Goal: Find specific page/section: Find specific page/section

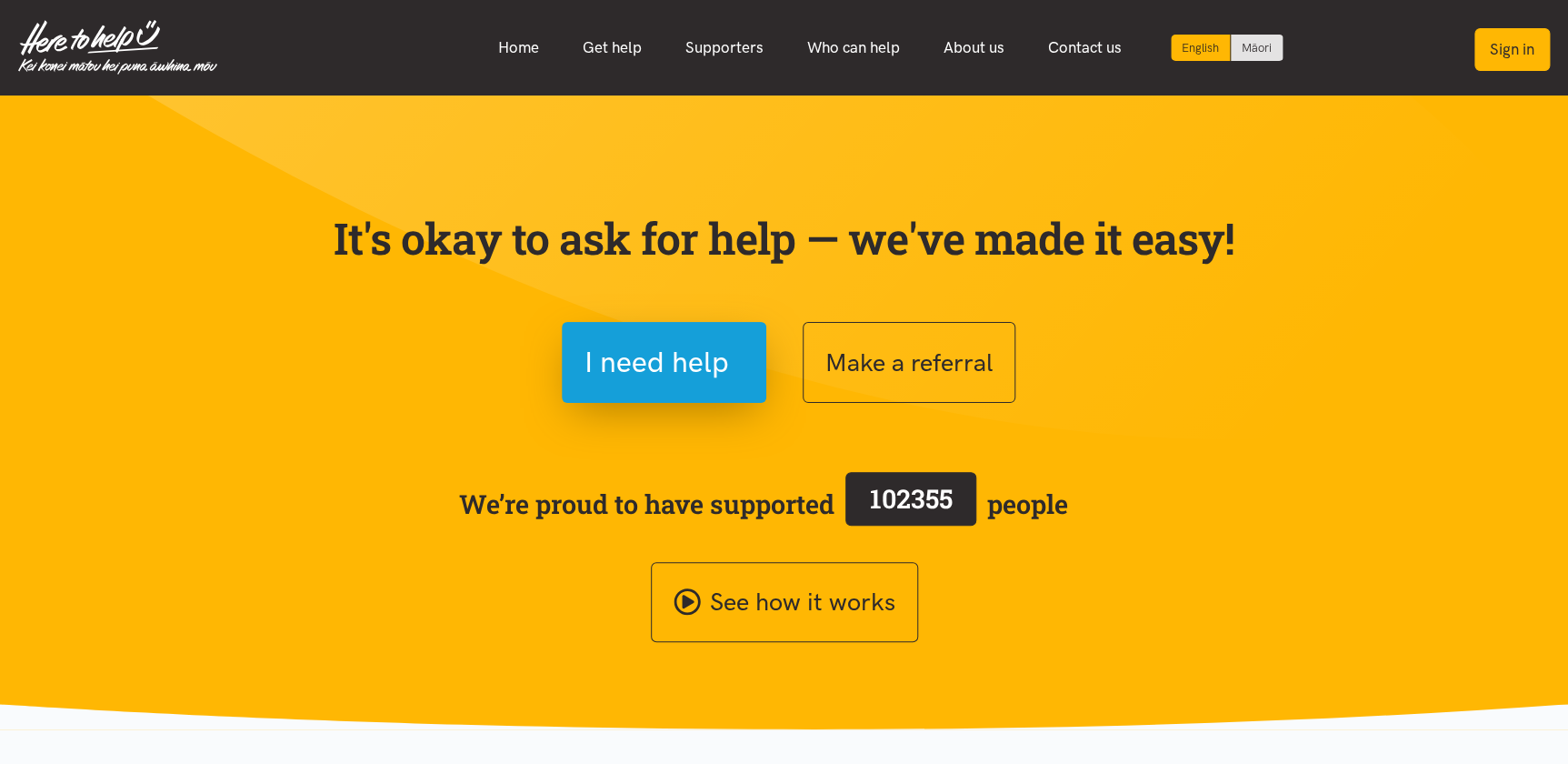
click at [1500, 54] on button "Sign in" at bounding box center [1512, 50] width 75 height 43
click at [1492, 44] on button "Sign in" at bounding box center [1512, 50] width 75 height 43
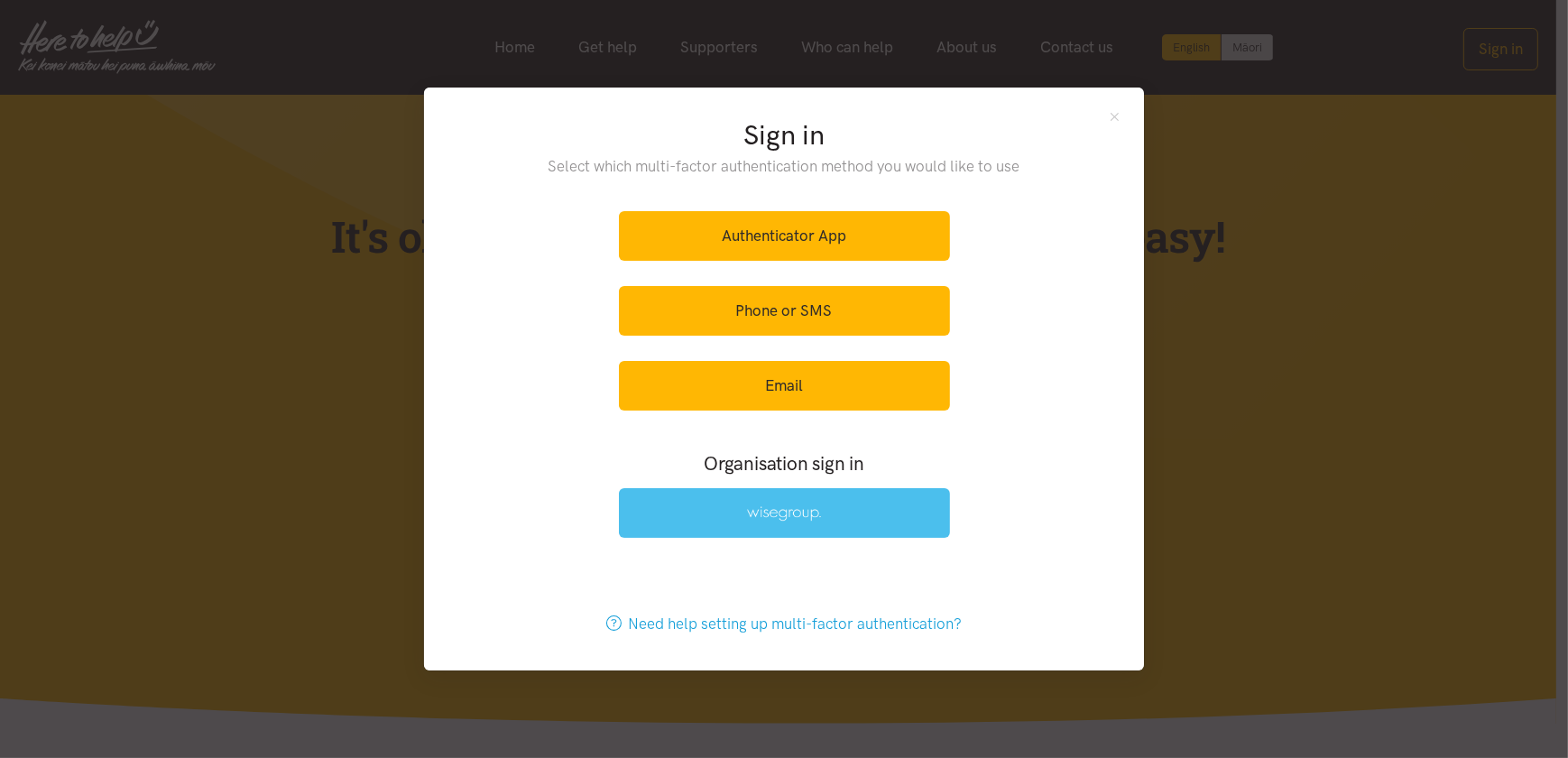
click at [776, 518] on img at bounding box center [784, 514] width 74 height 15
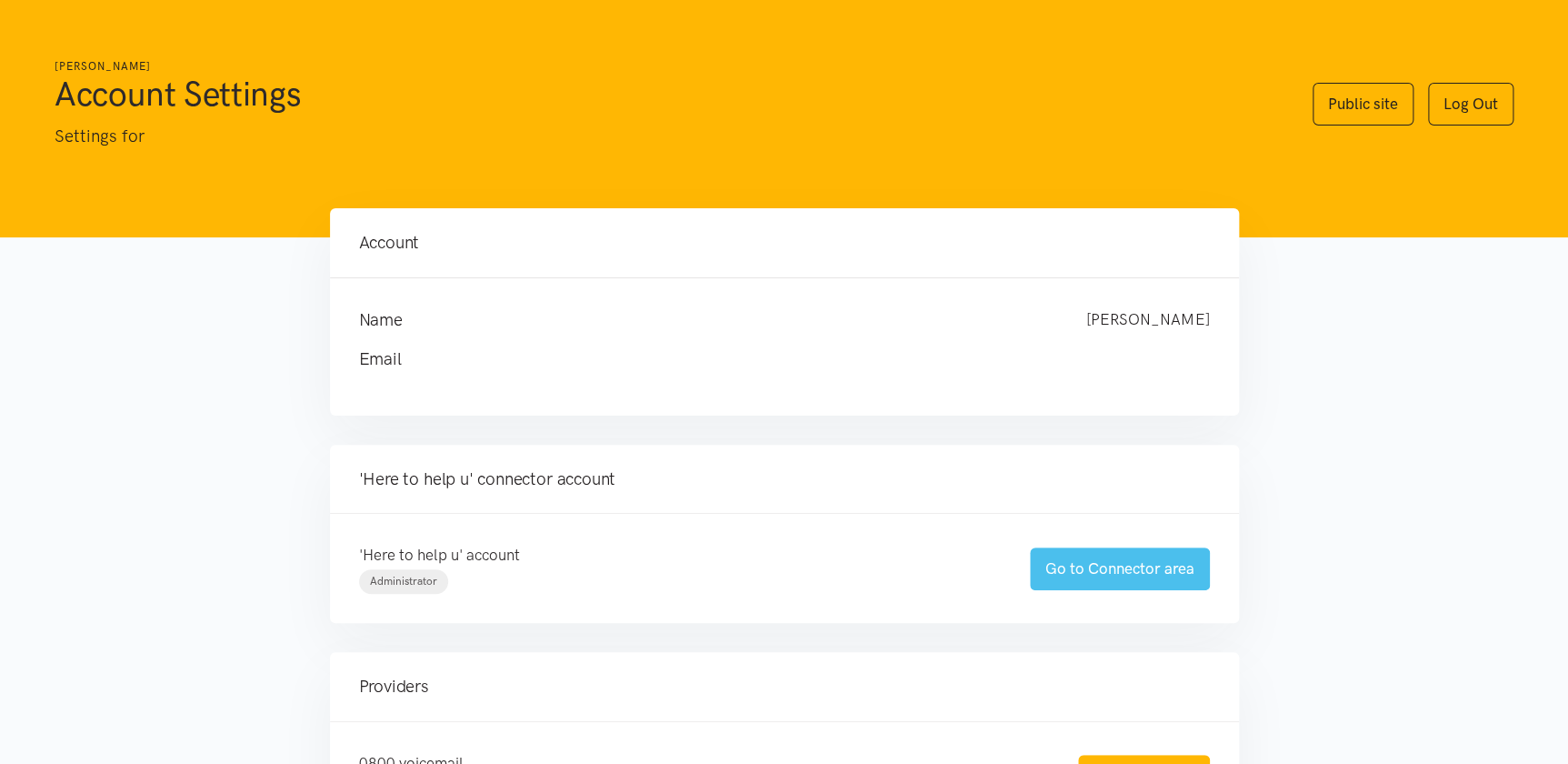
click at [1096, 564] on link "Go to Connector area" at bounding box center [1120, 568] width 180 height 43
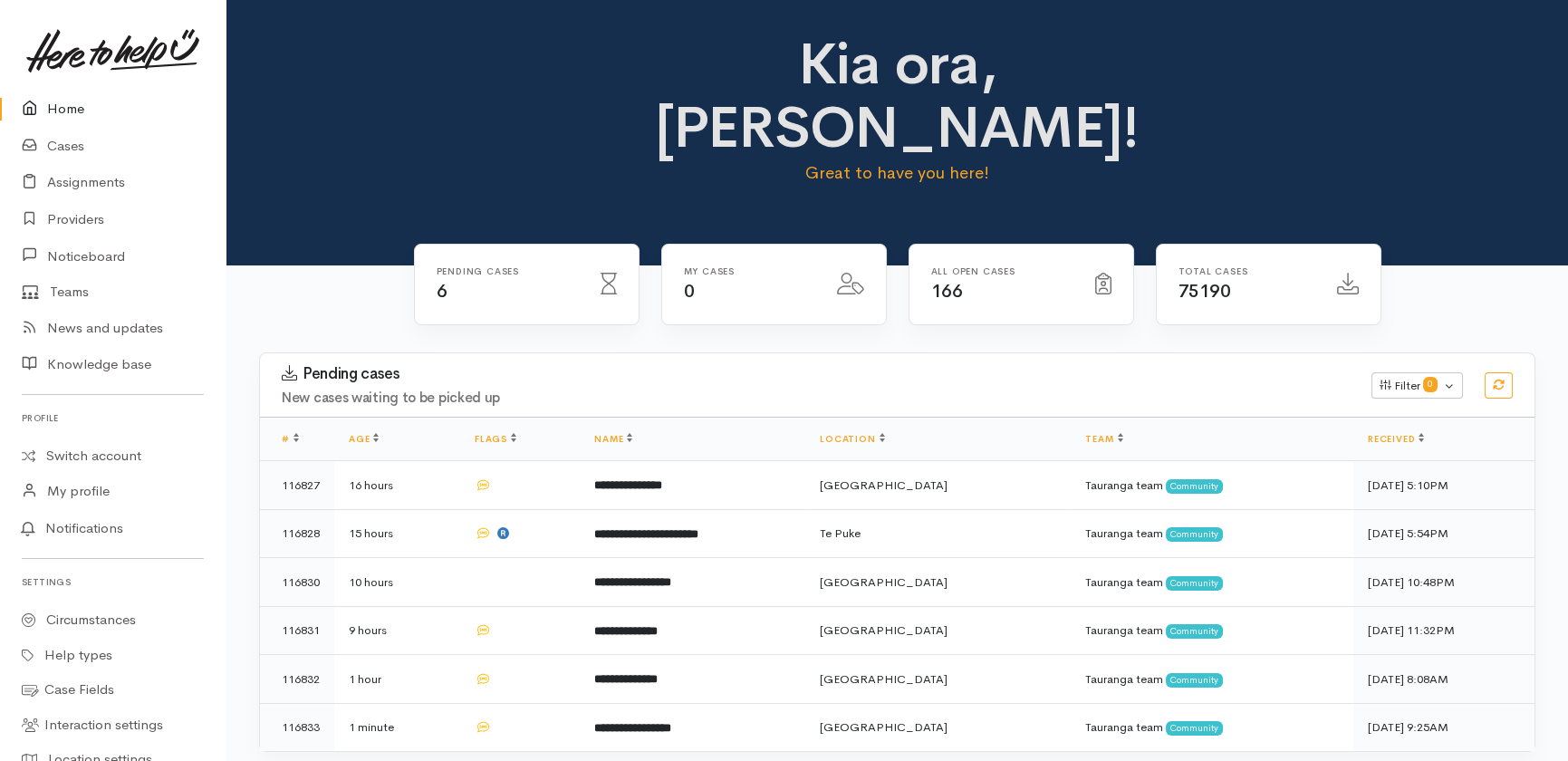
click at [63, 101] on link "Home" at bounding box center [113, 108] width 226 height 37
click at [67, 153] on link "Cases" at bounding box center [113, 145] width 226 height 37
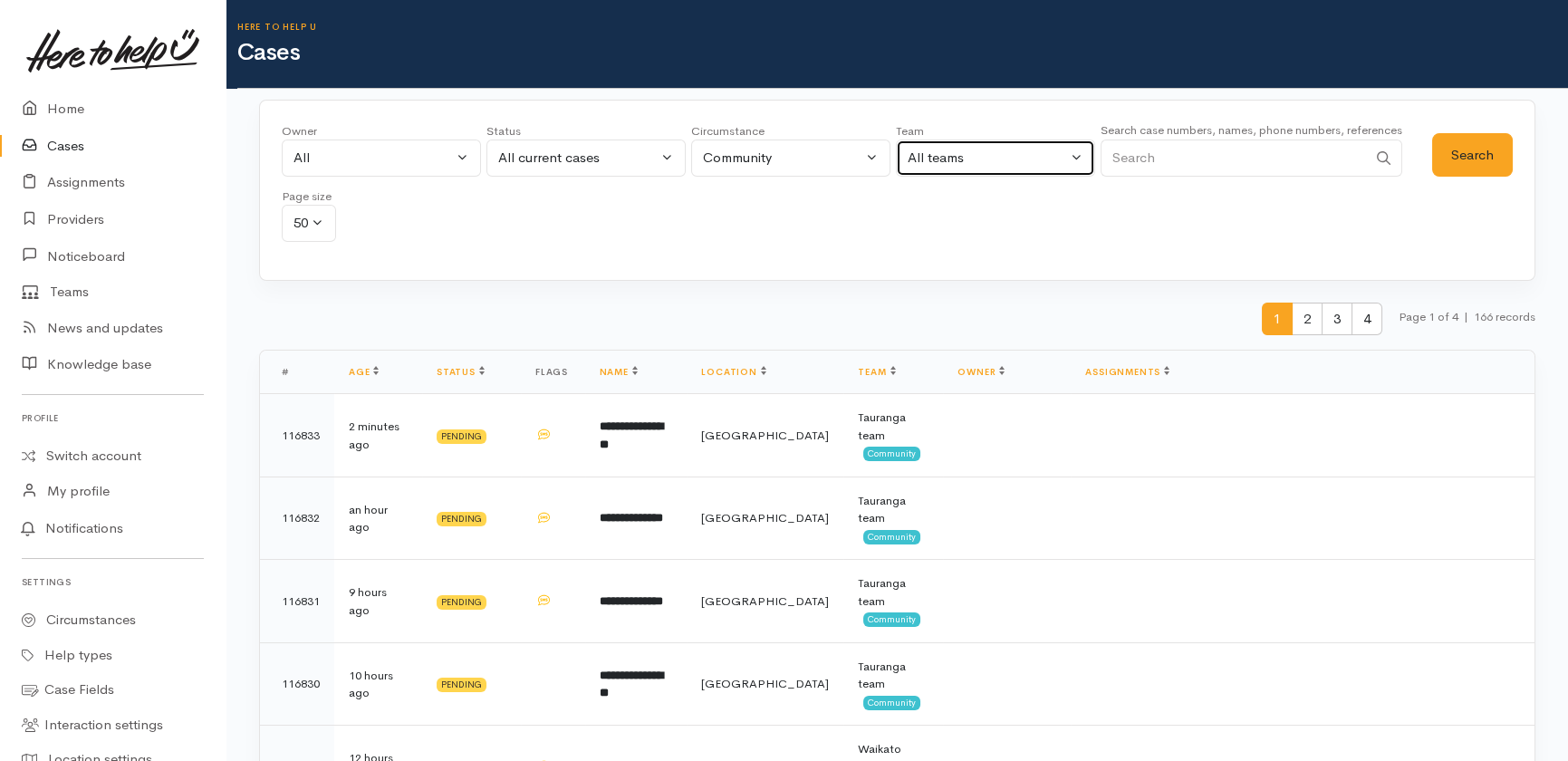
click at [1004, 149] on div "All teams" at bounding box center [988, 158] width 160 height 21
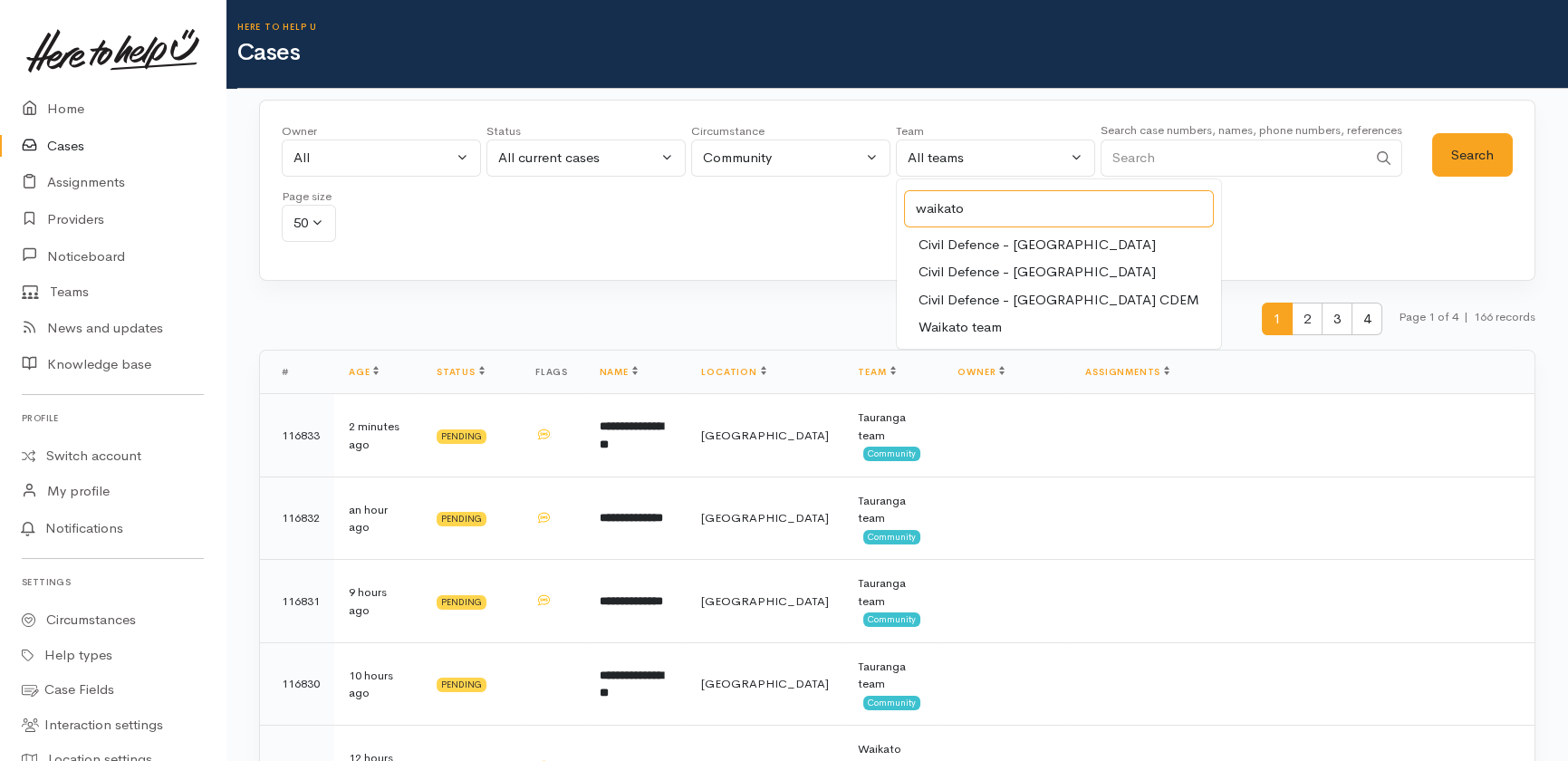
type input "waikato"
click at [988, 326] on span "Waikato team" at bounding box center [960, 328] width 84 height 21
select select "1"
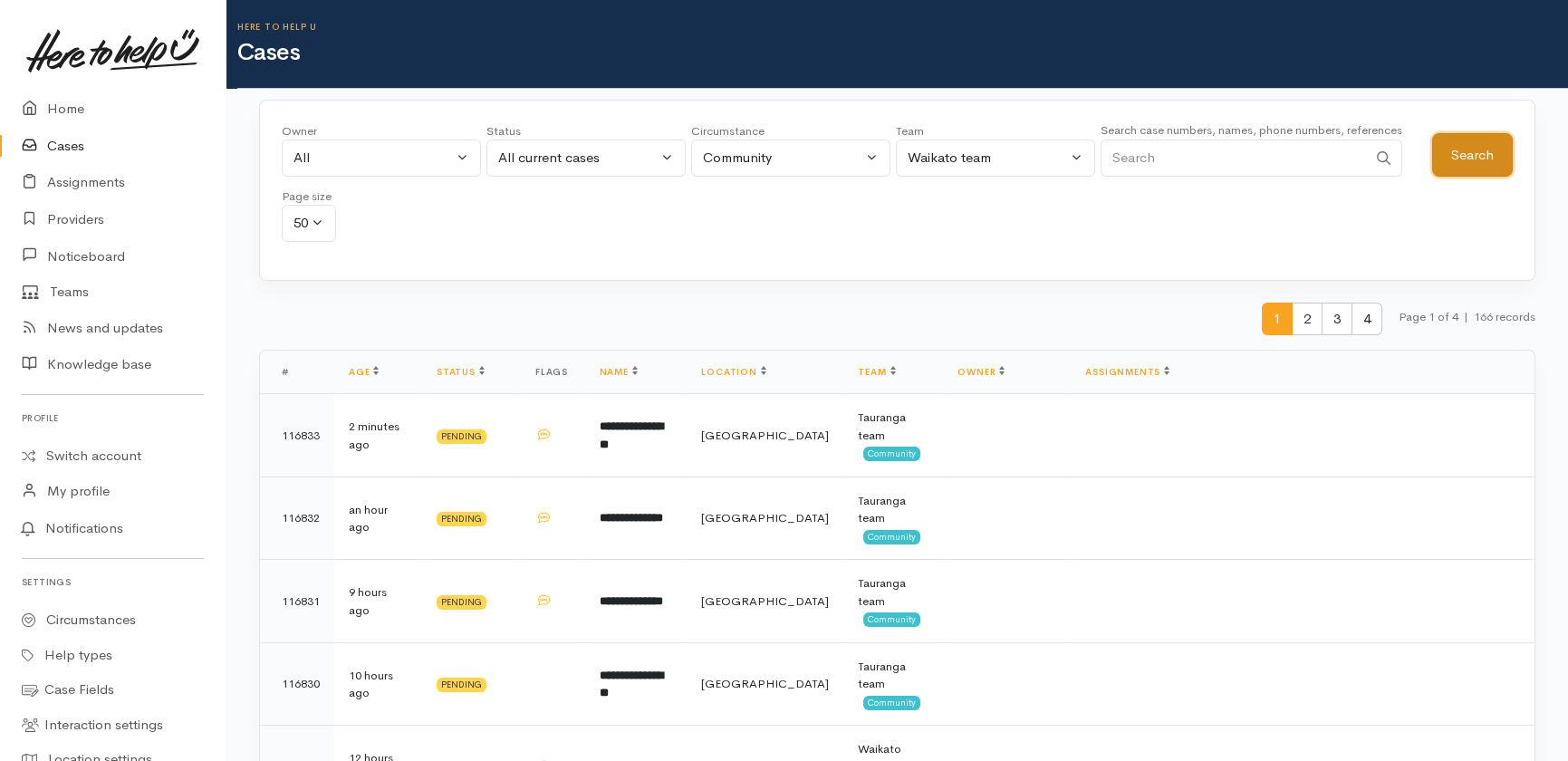
click at [1474, 151] on button "Search" at bounding box center [1472, 155] width 81 height 45
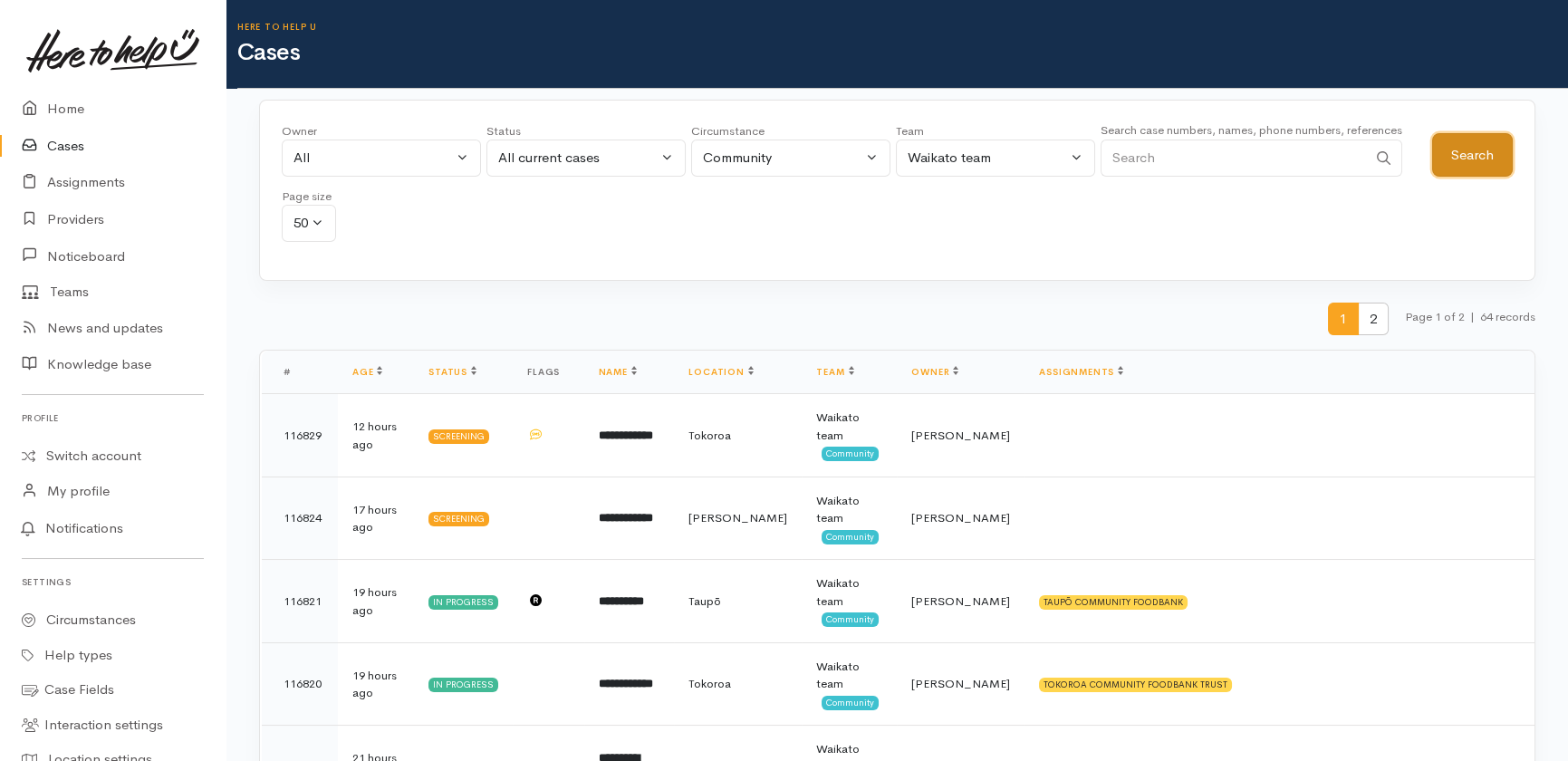
click at [1464, 145] on button "Search" at bounding box center [1472, 155] width 81 height 45
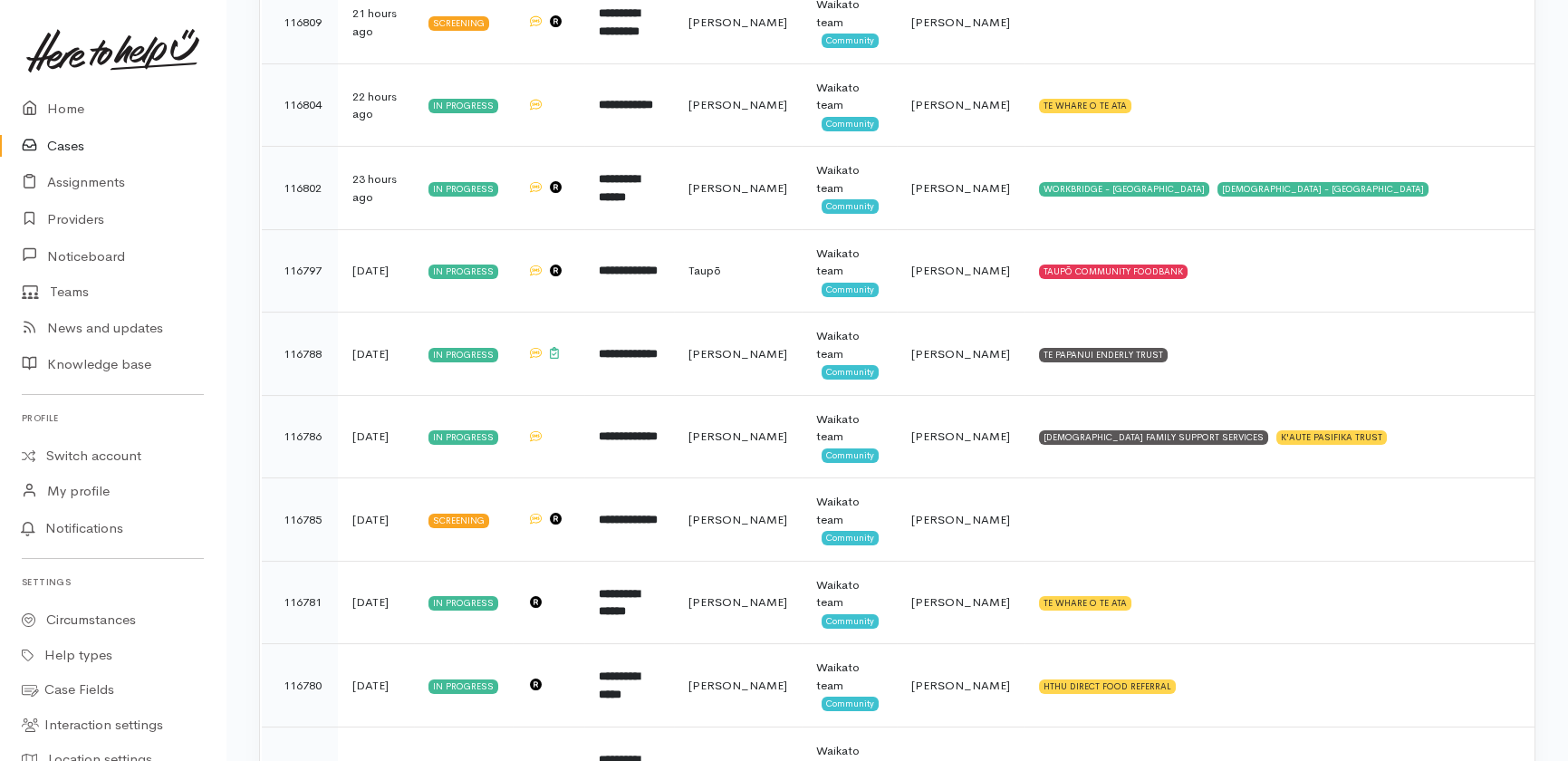
scroll to position [912, 0]
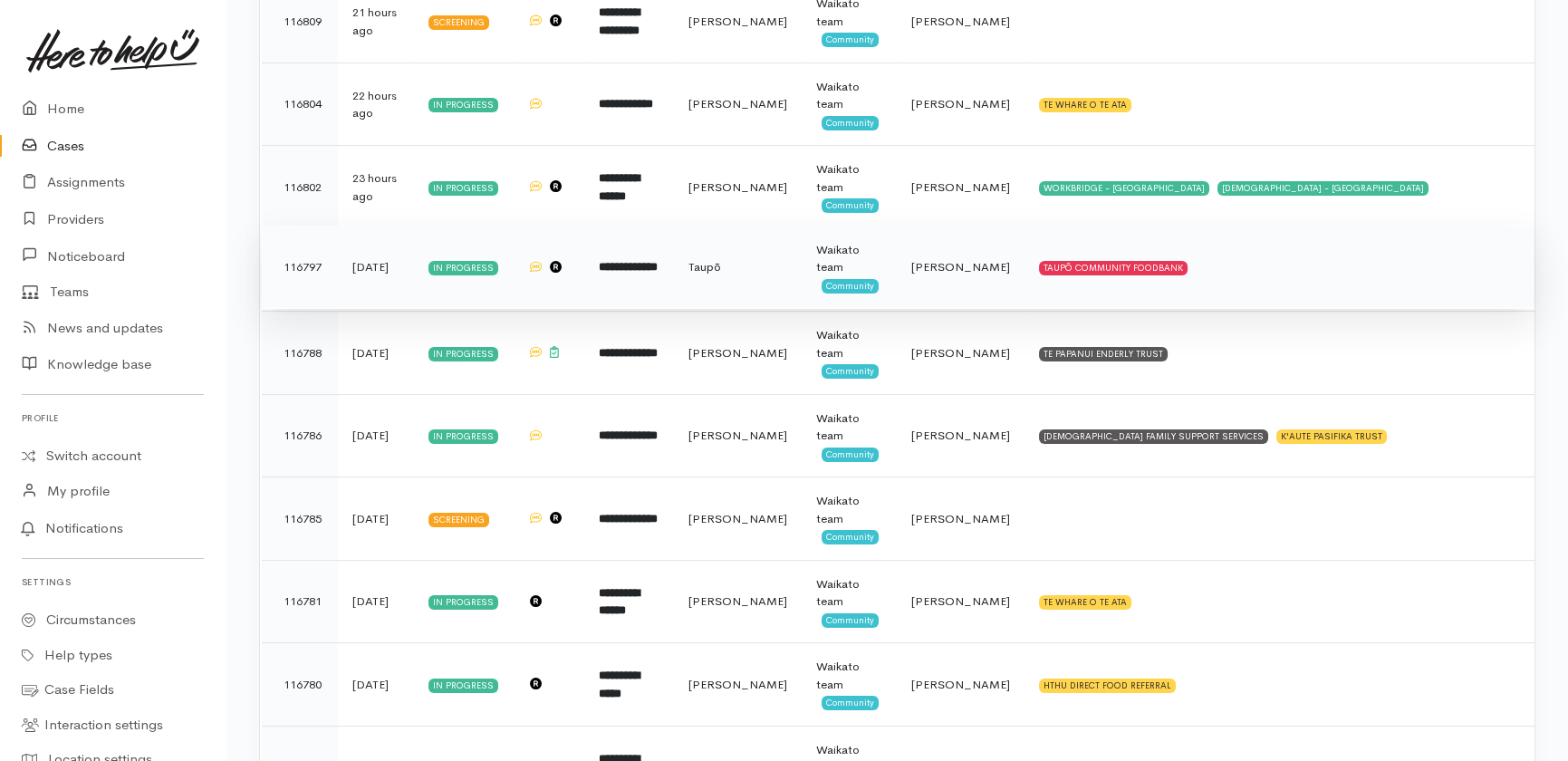
click at [671, 276] on td "**********" at bounding box center [629, 268] width 90 height 84
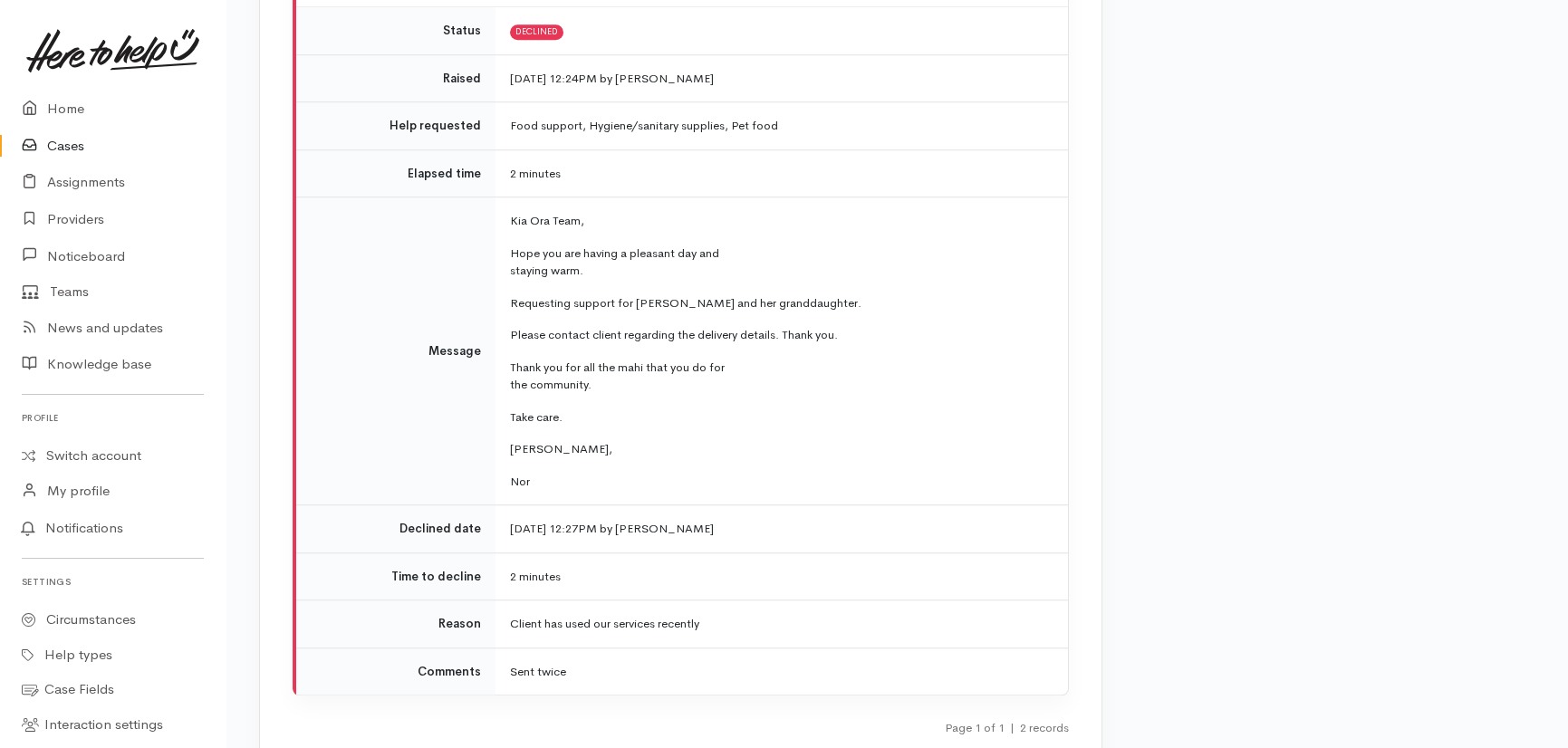
scroll to position [3613, 0]
click at [65, 148] on link "Cases" at bounding box center [113, 145] width 226 height 37
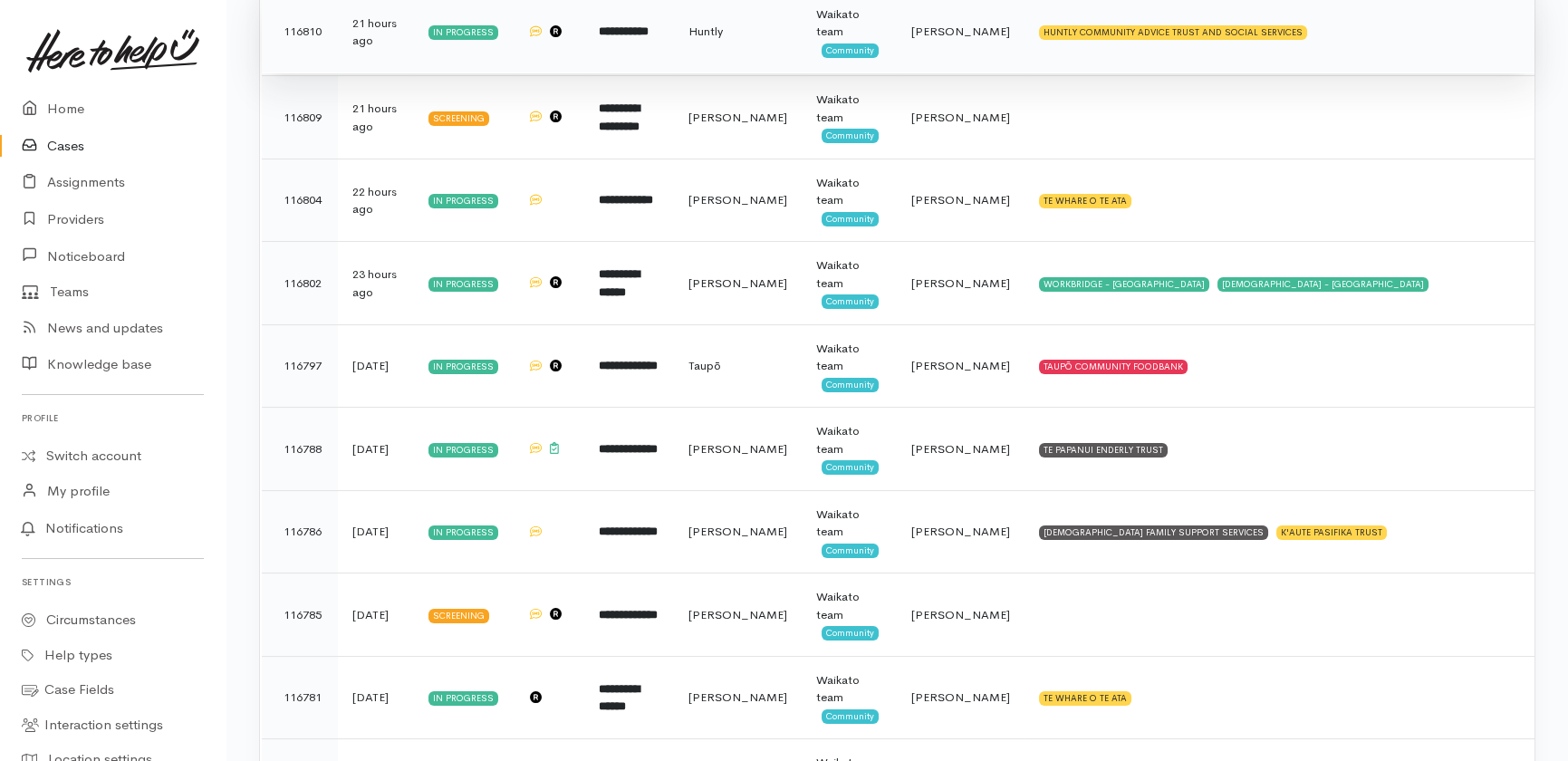
scroll to position [817, 0]
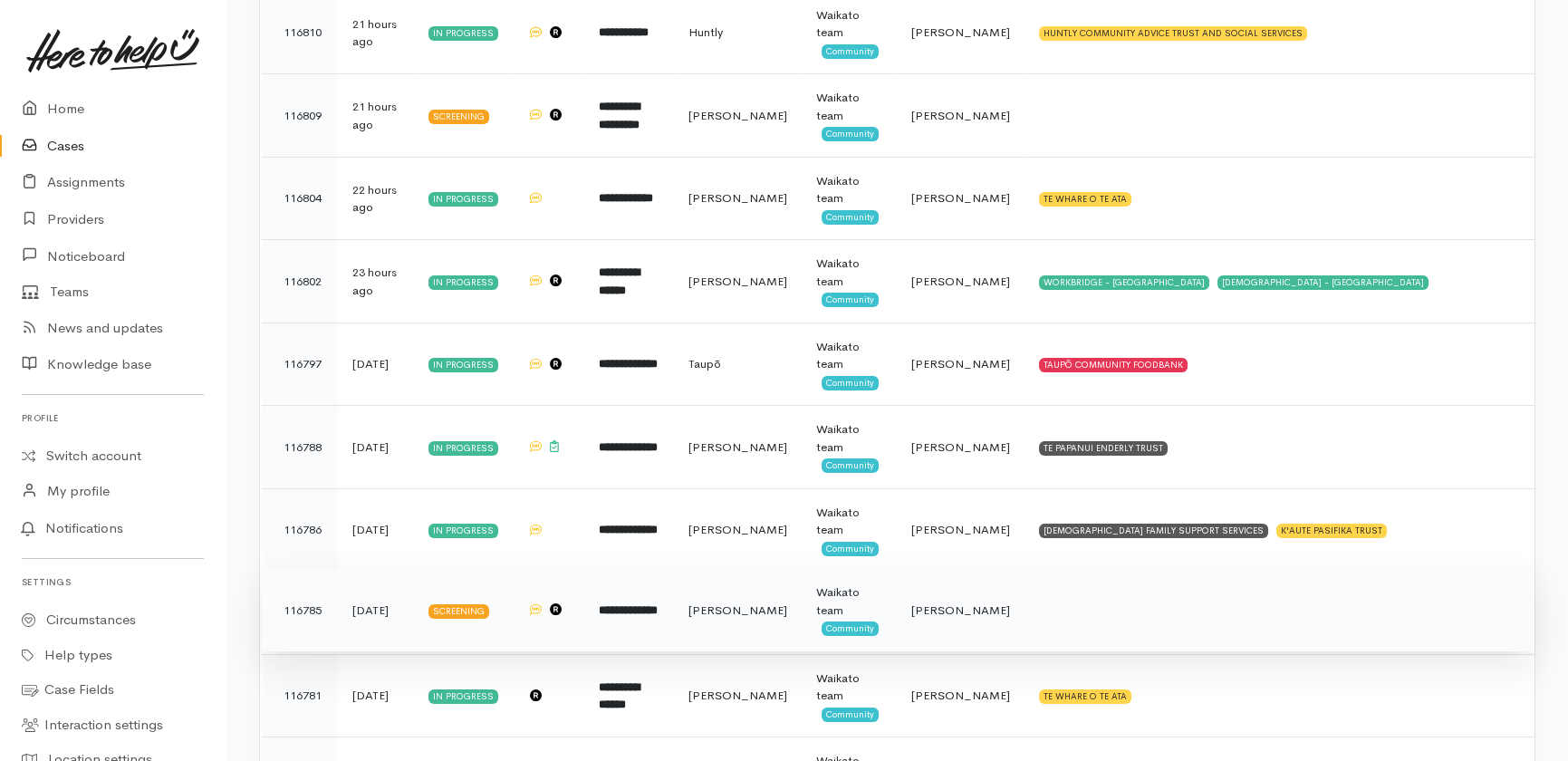
click at [643, 607] on b "**********" at bounding box center [628, 610] width 59 height 11
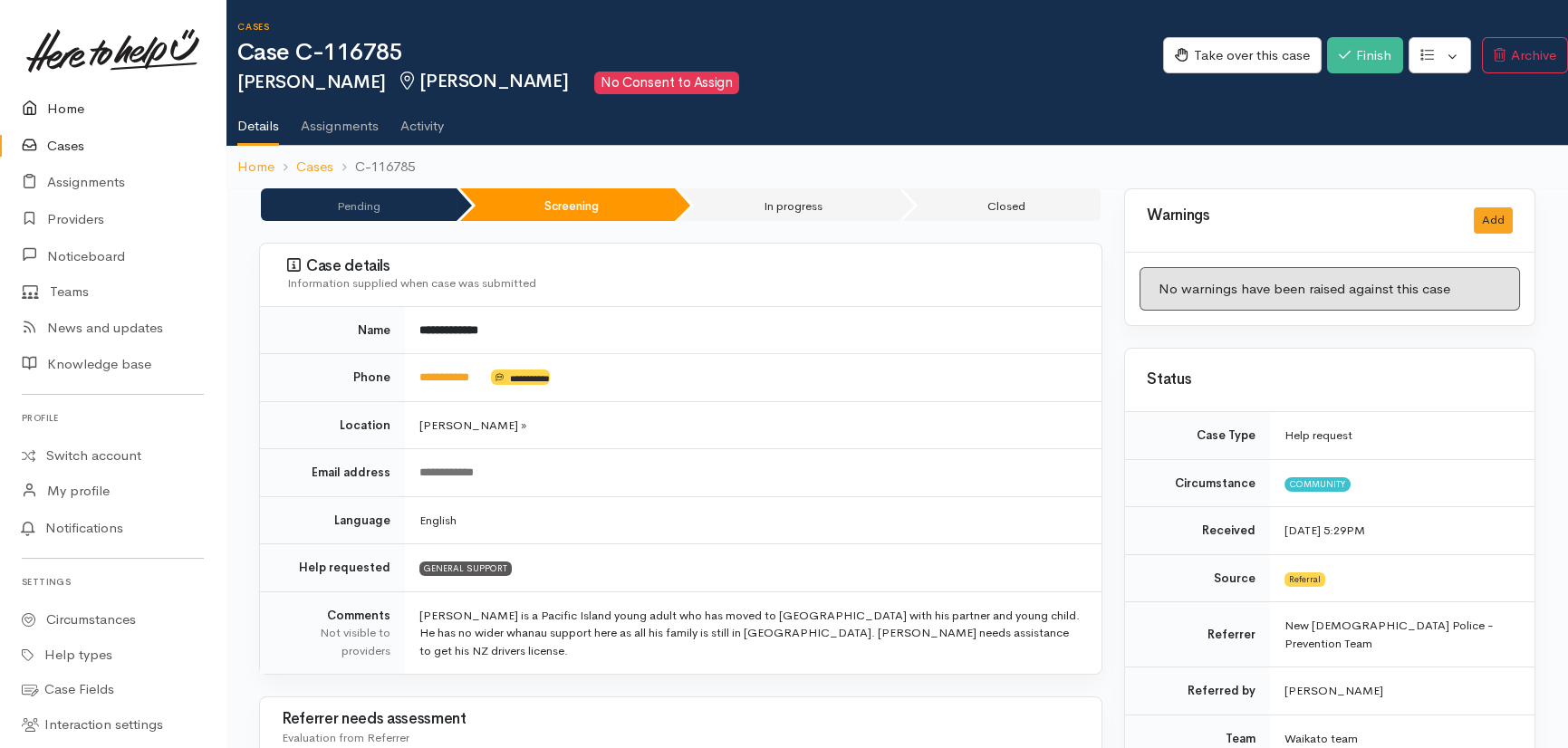
click at [75, 113] on link "Home" at bounding box center [113, 108] width 226 height 37
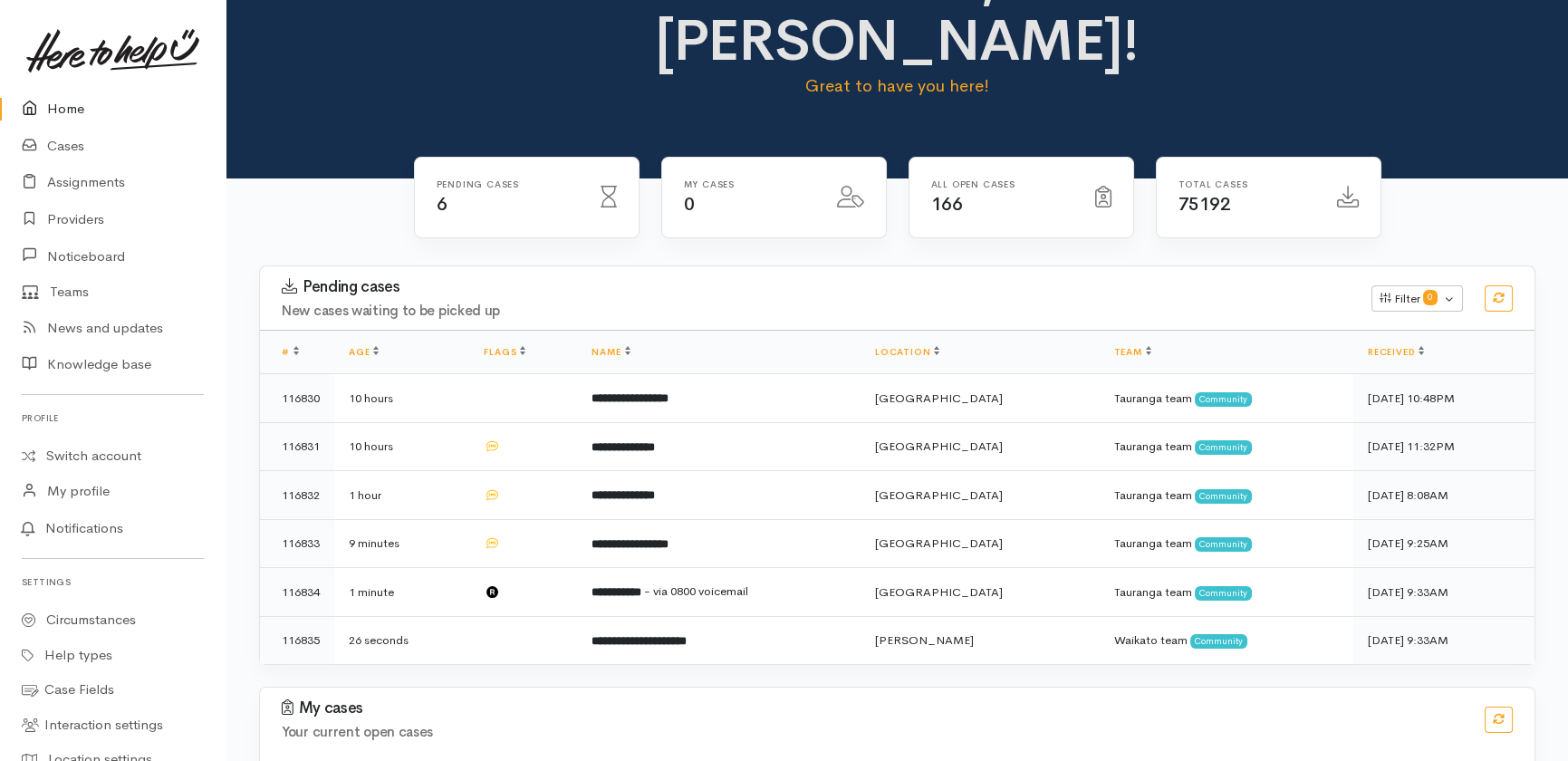
scroll to position [139, 0]
